Goal: Task Accomplishment & Management: Complete application form

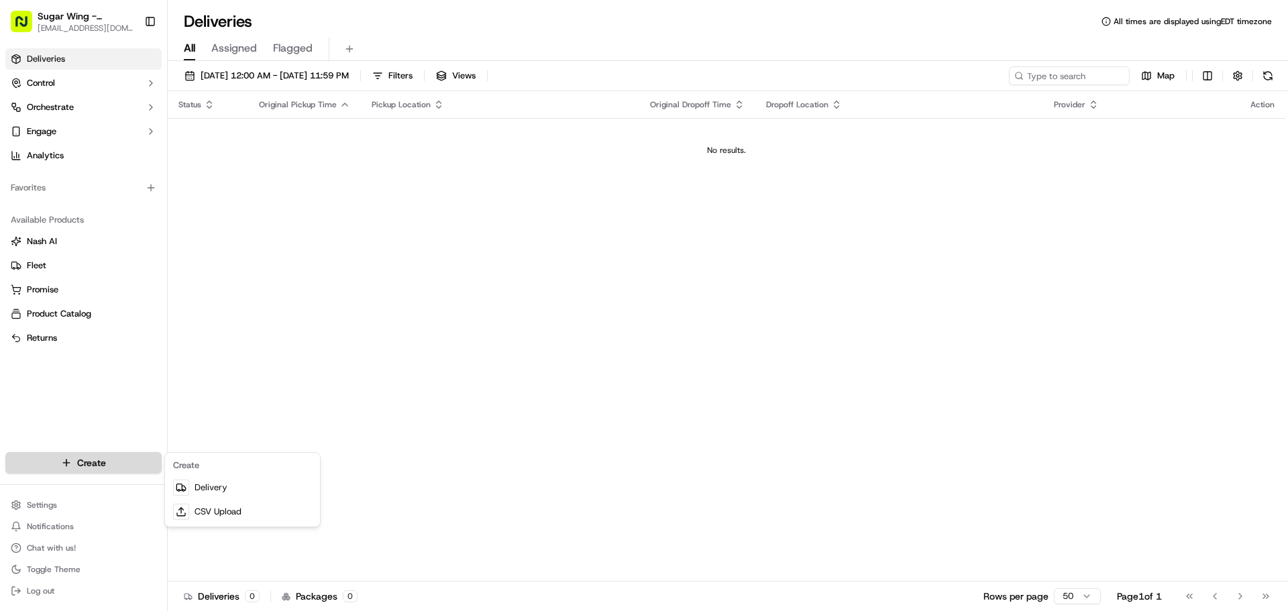
click at [130, 461] on html "Sugar Wing - Tampa [EMAIL_ADDRESS][DOMAIN_NAME] Toggle Sidebar Deliveries Contr…" at bounding box center [644, 305] width 1288 height 611
click at [217, 496] on link "Delivery" at bounding box center [243, 488] width 150 height 24
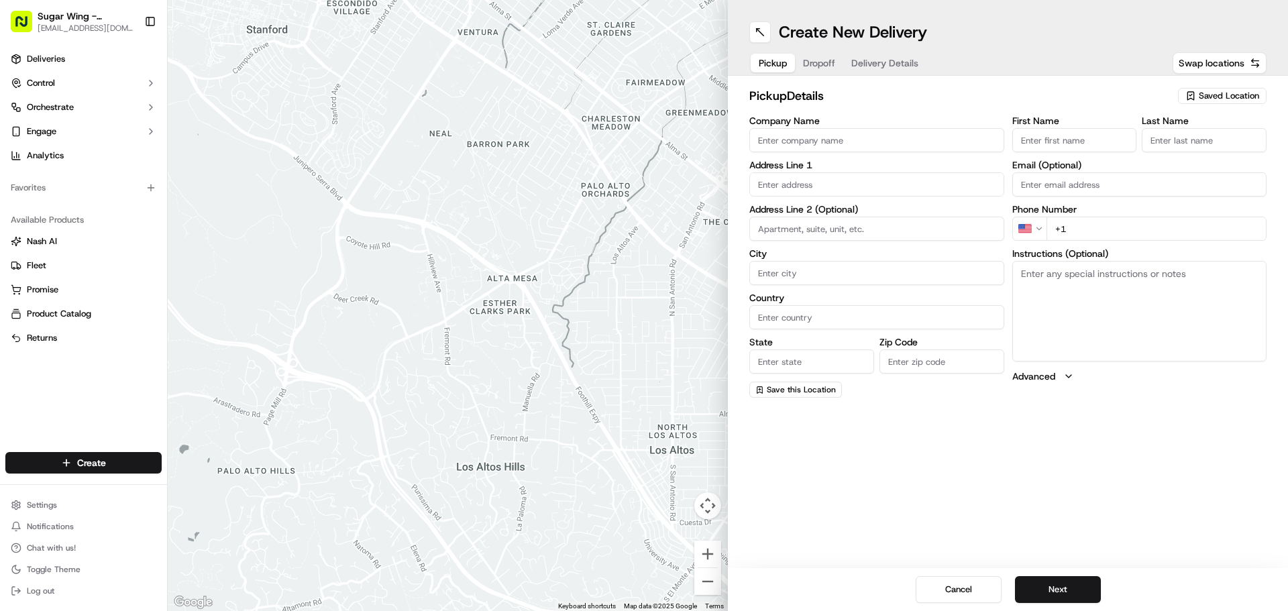
click at [857, 142] on input "Company Name" at bounding box center [876, 140] width 255 height 24
type input "Sugar Wing - [GEOGRAPHIC_DATA]"
type input "[STREET_ADDRESS][PERSON_NAME]"
type input "[GEOGRAPHIC_DATA]"
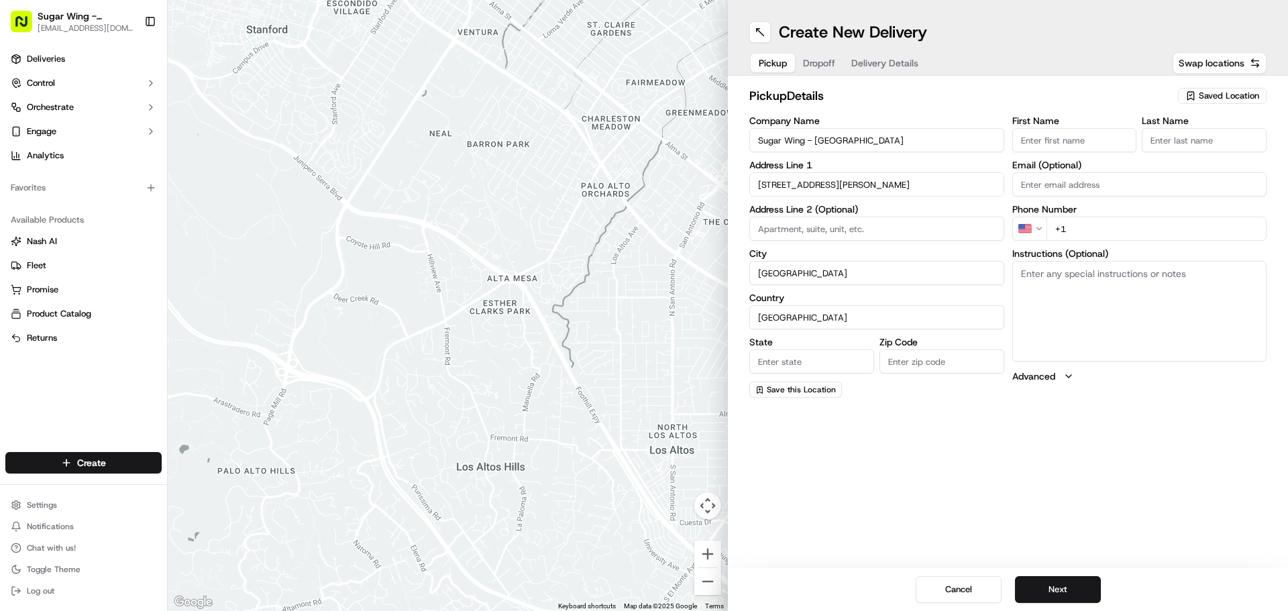
type input "FL"
type input "33625"
type input "[PERSON_NAME]"
type input "[EMAIL_ADDRESS][DOMAIN_NAME]"
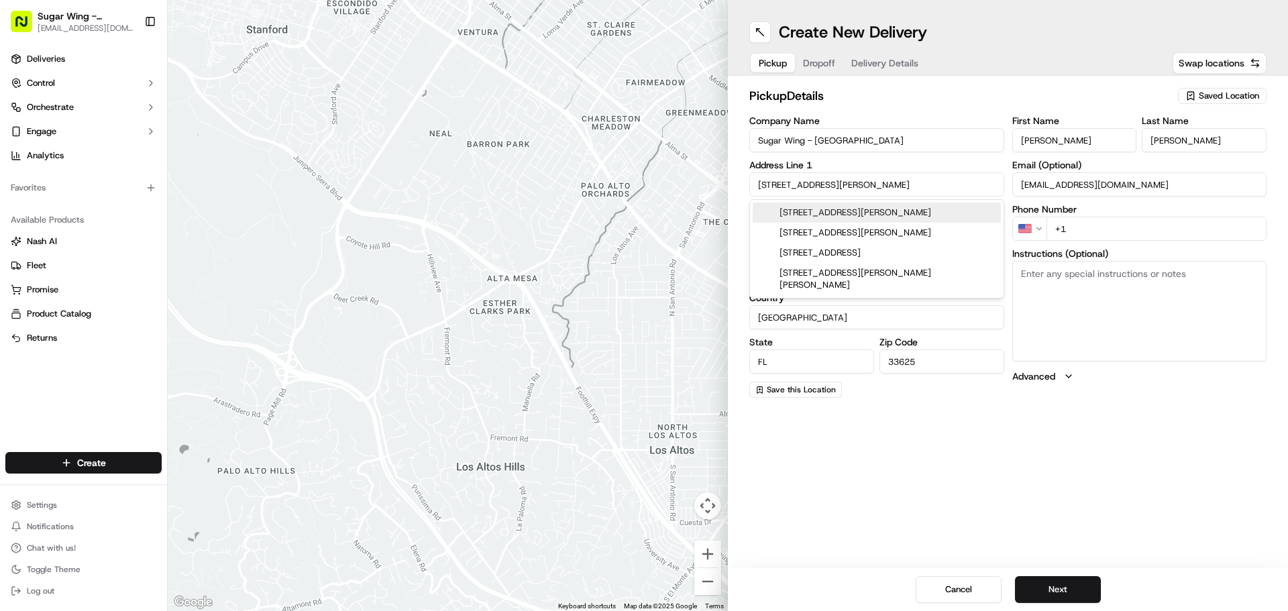
click at [885, 209] on div "[STREET_ADDRESS][PERSON_NAME]" at bounding box center [877, 213] width 248 height 20
type input "[STREET_ADDRESS][PERSON_NAME]"
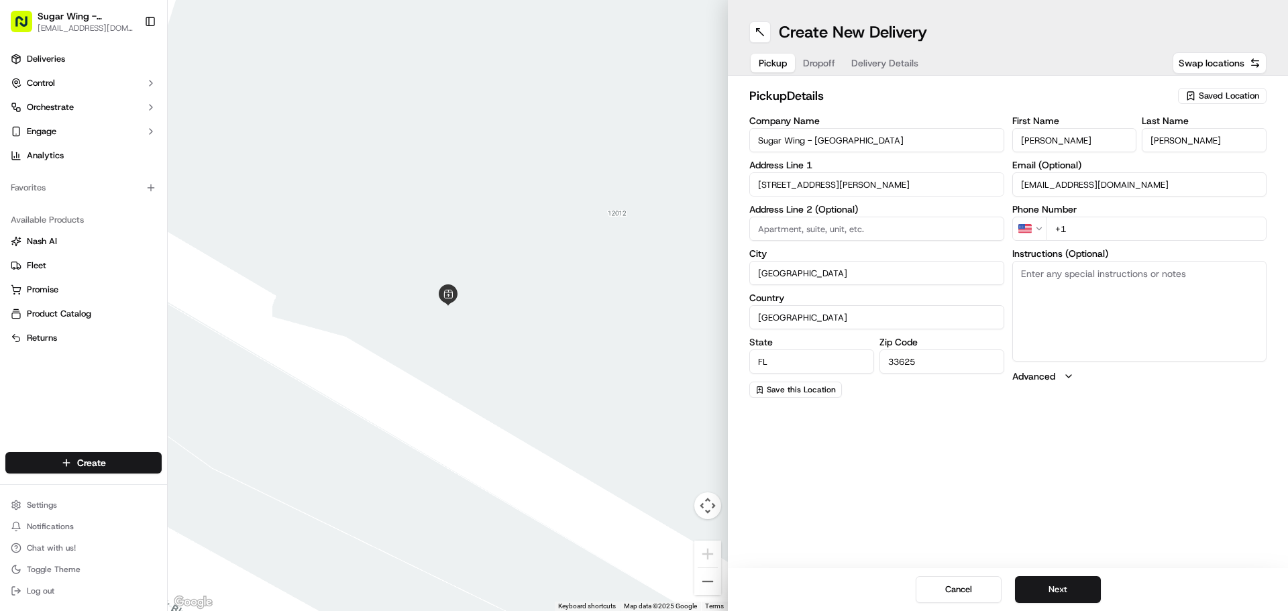
click at [1091, 236] on input "+1" at bounding box center [1156, 229] width 221 height 24
type input "[PHONE_NUMBER]"
click at [833, 58] on span "Dropoff" at bounding box center [819, 62] width 32 height 13
